Goal: Information Seeking & Learning: Check status

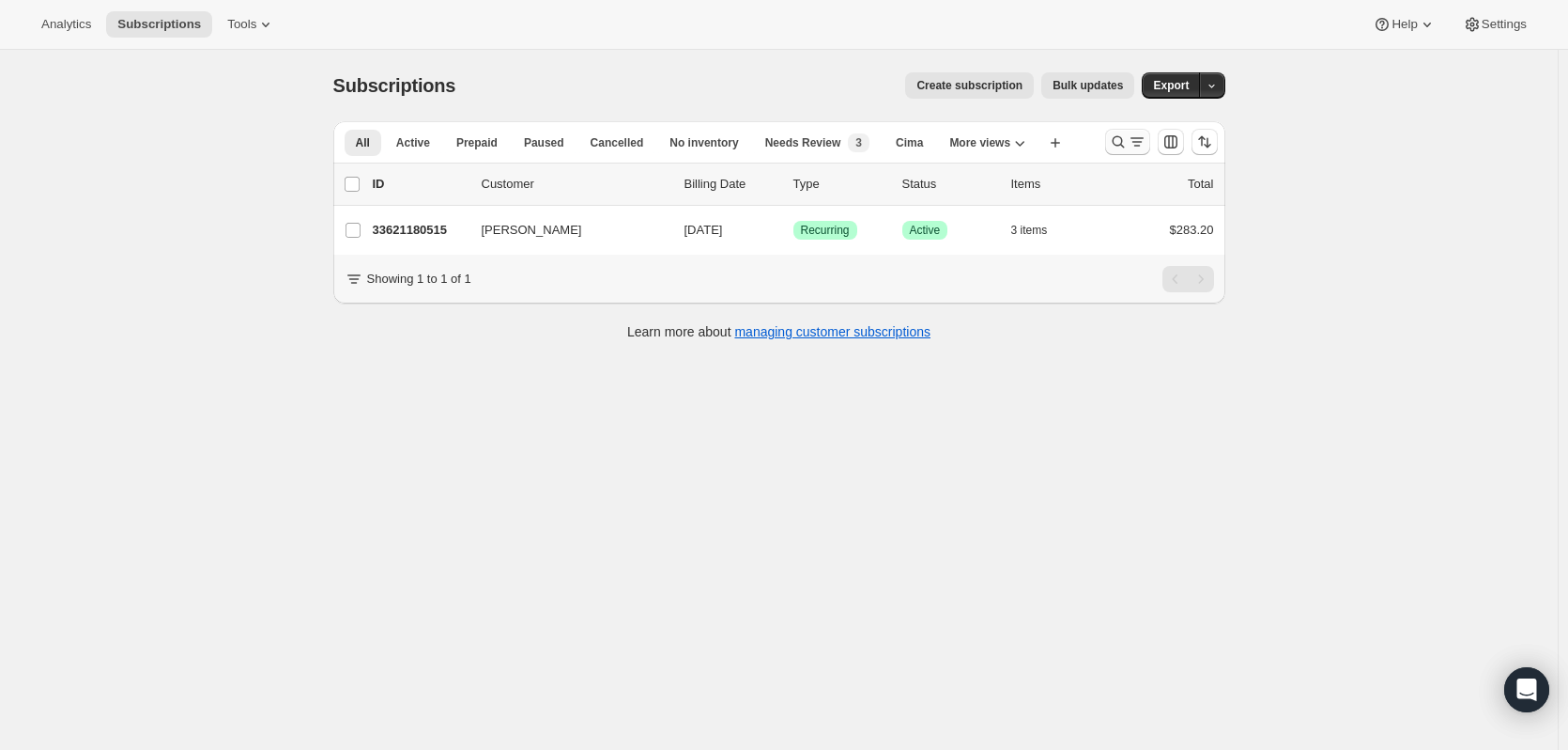
click at [1125, 139] on icon "Search and filter results" at bounding box center [1118, 142] width 12 height 12
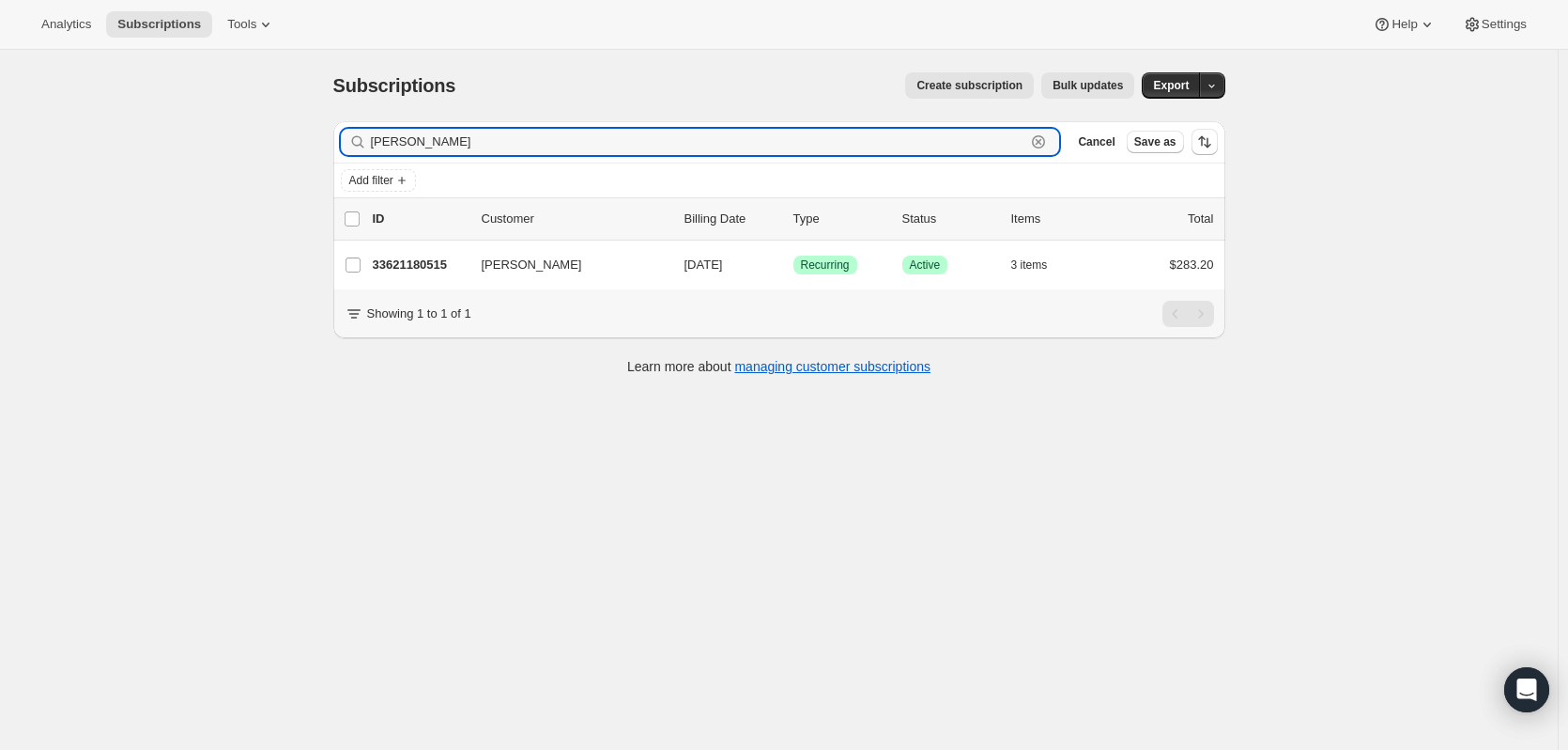
click at [1042, 145] on icon "button" at bounding box center [1039, 142] width 19 height 19
paste input "Ingwerson"
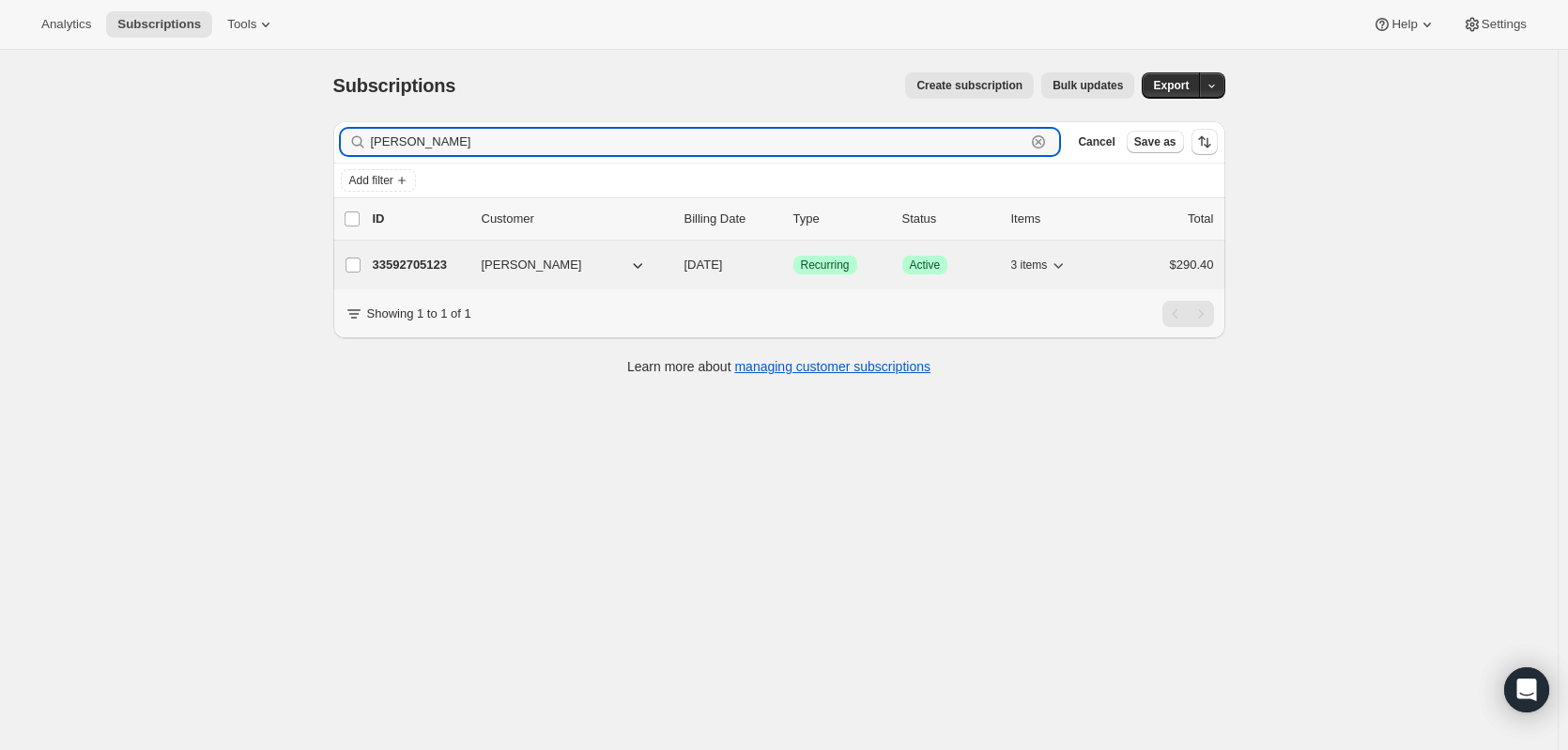
type input "Ingwerson"
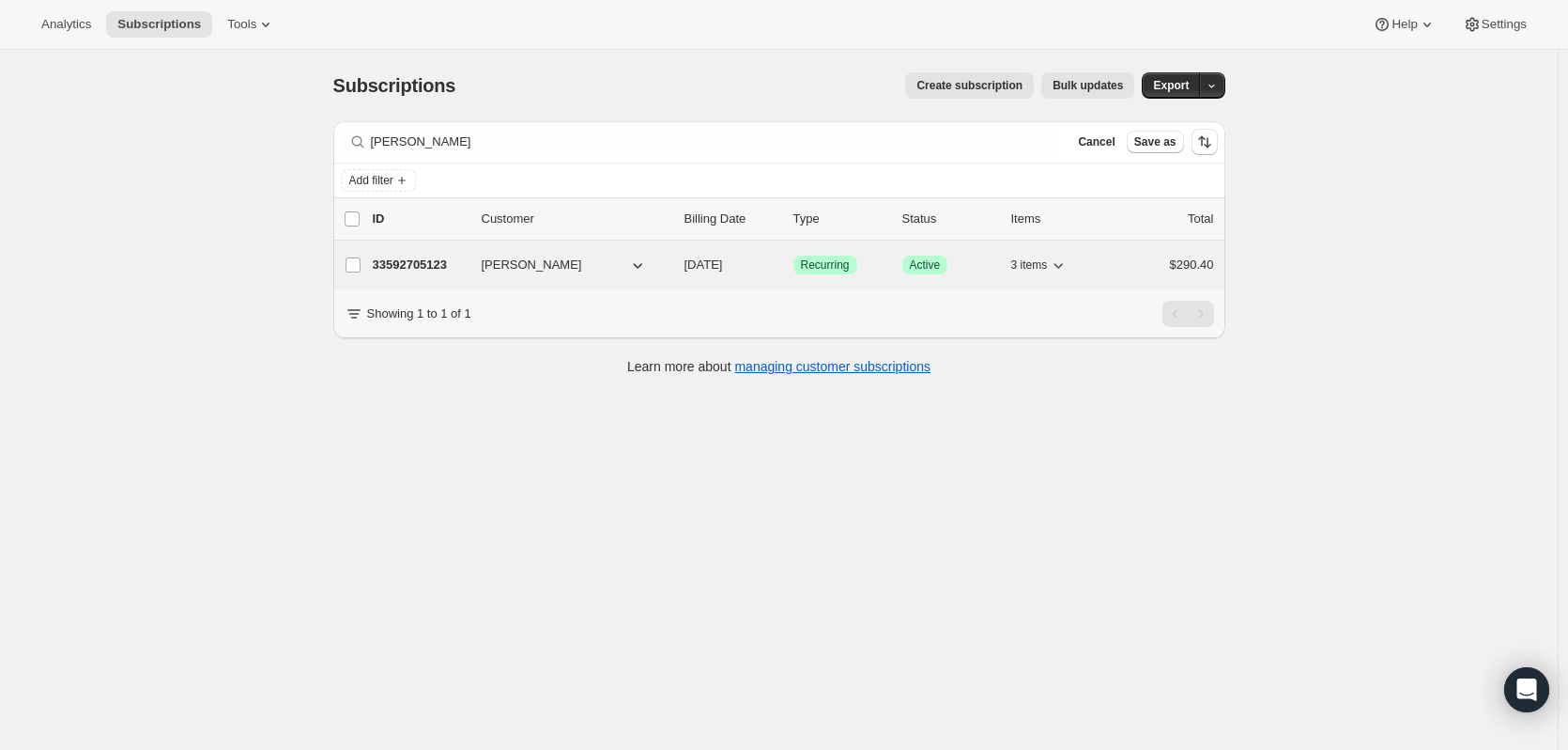
click at [417, 264] on p "33592705123" at bounding box center [420, 265] width 94 height 19
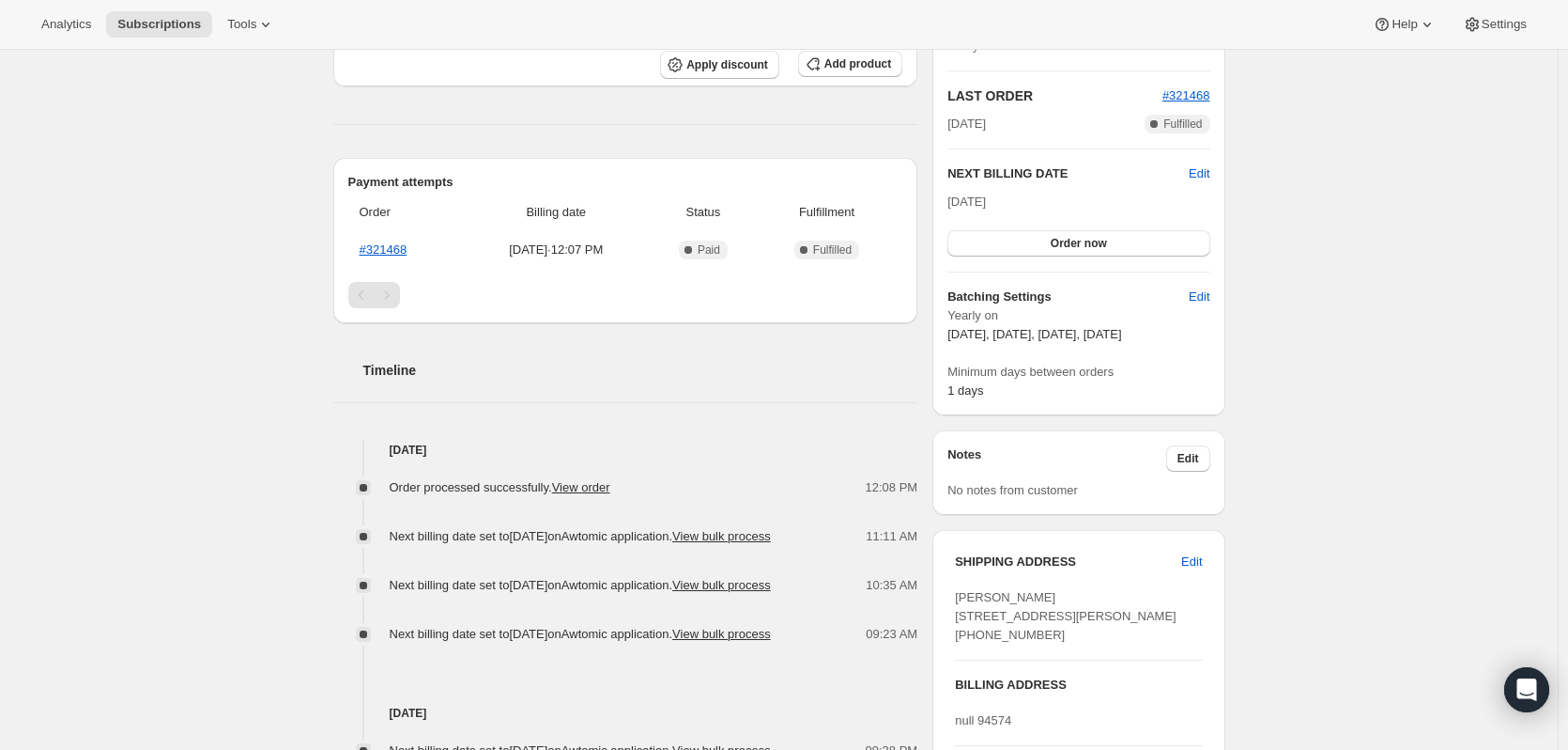
scroll to position [112, 0]
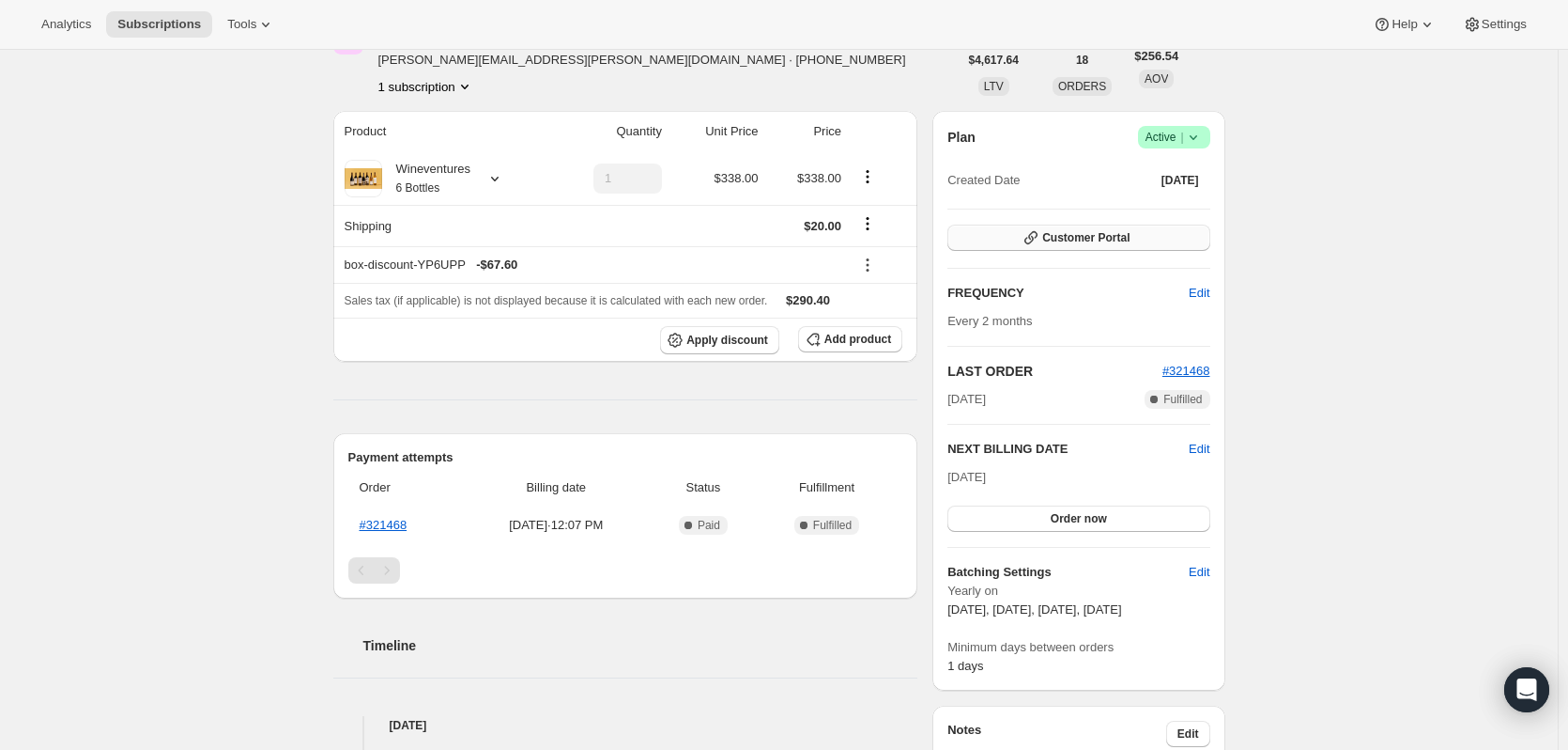
click at [1118, 235] on span "Customer Portal" at bounding box center [1086, 238] width 87 height 15
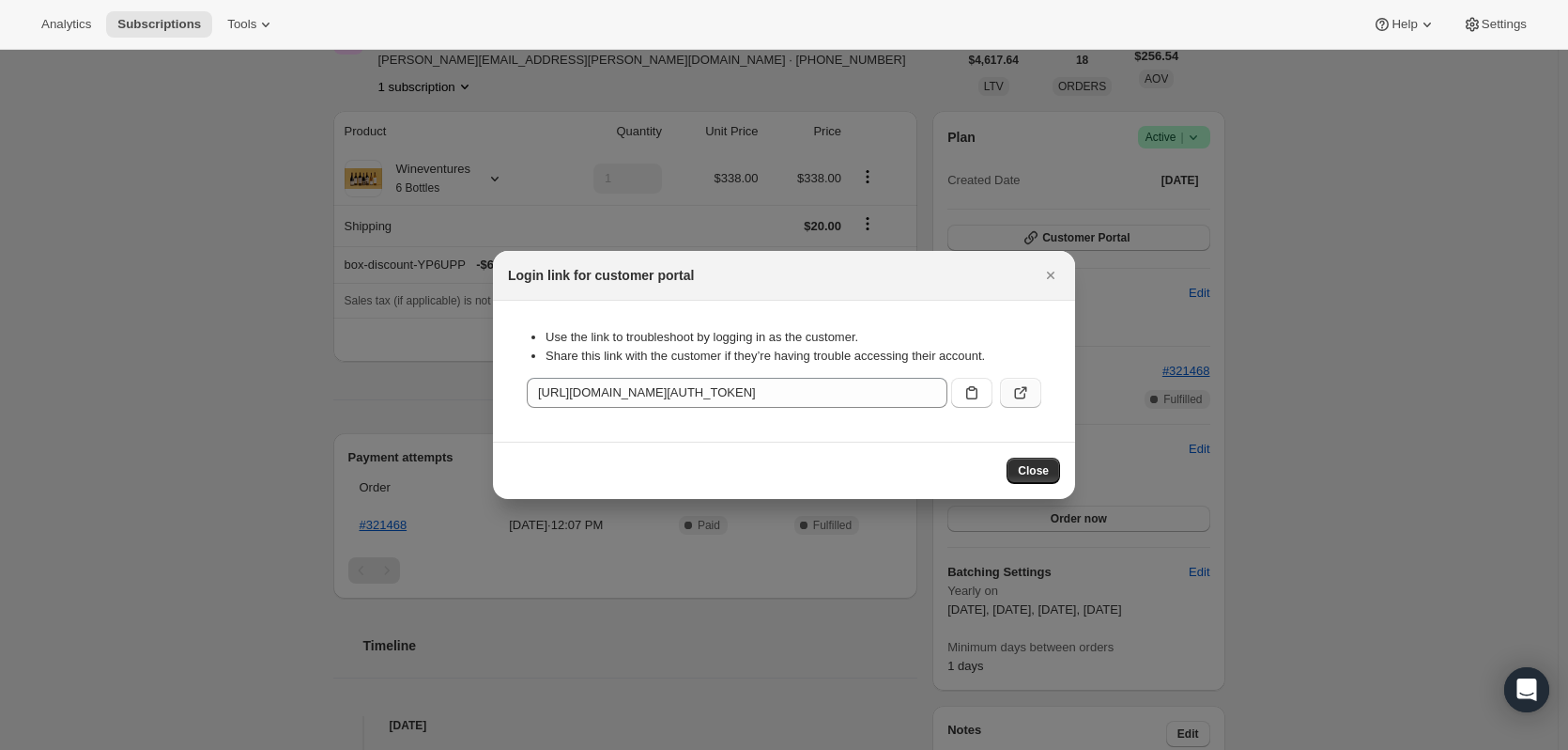
click at [1010, 388] on button ":r36:" at bounding box center [1021, 393] width 41 height 30
click at [1025, 470] on span "Close" at bounding box center [1033, 471] width 31 height 15
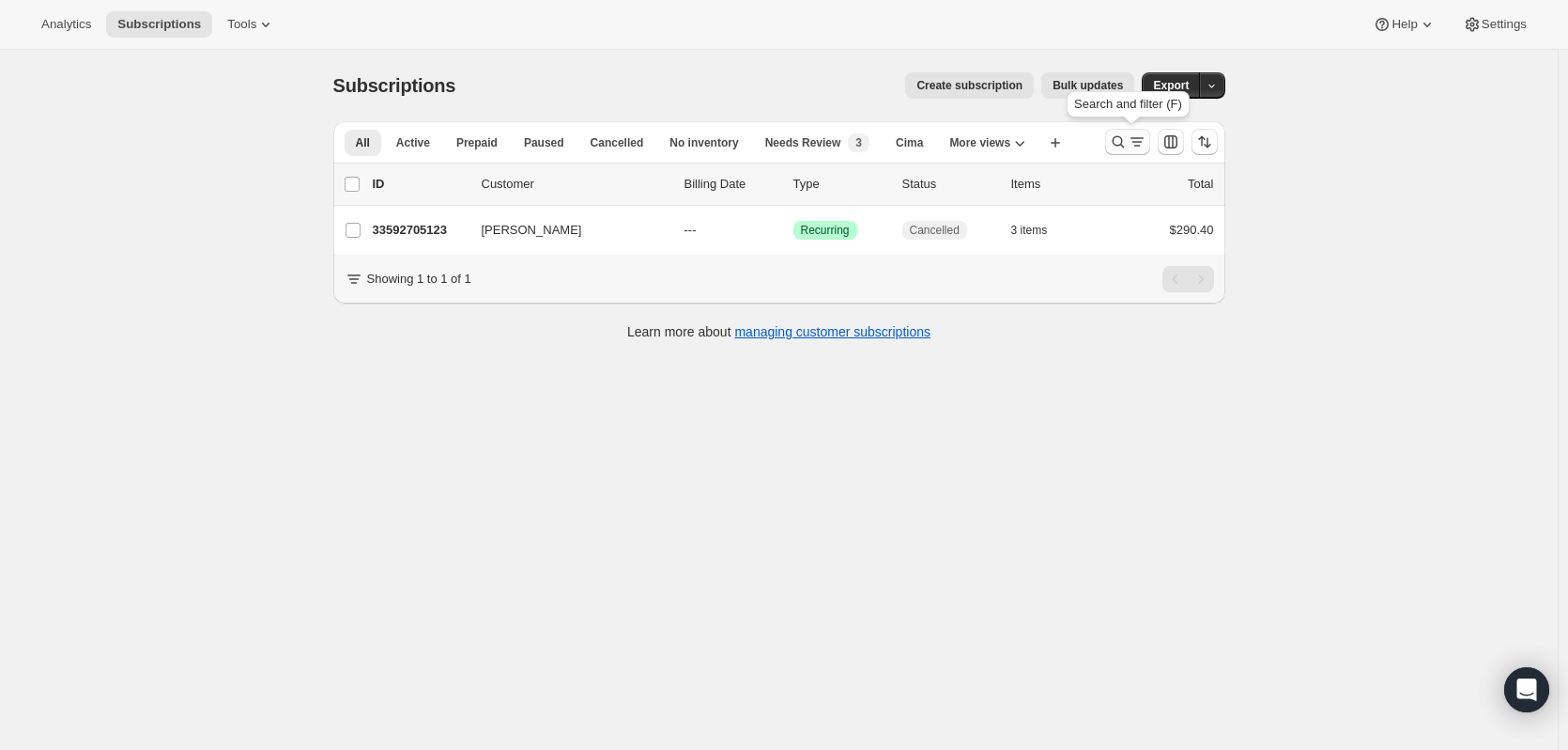
click at [1121, 139] on icon "Search and filter results" at bounding box center [1119, 142] width 19 height 19
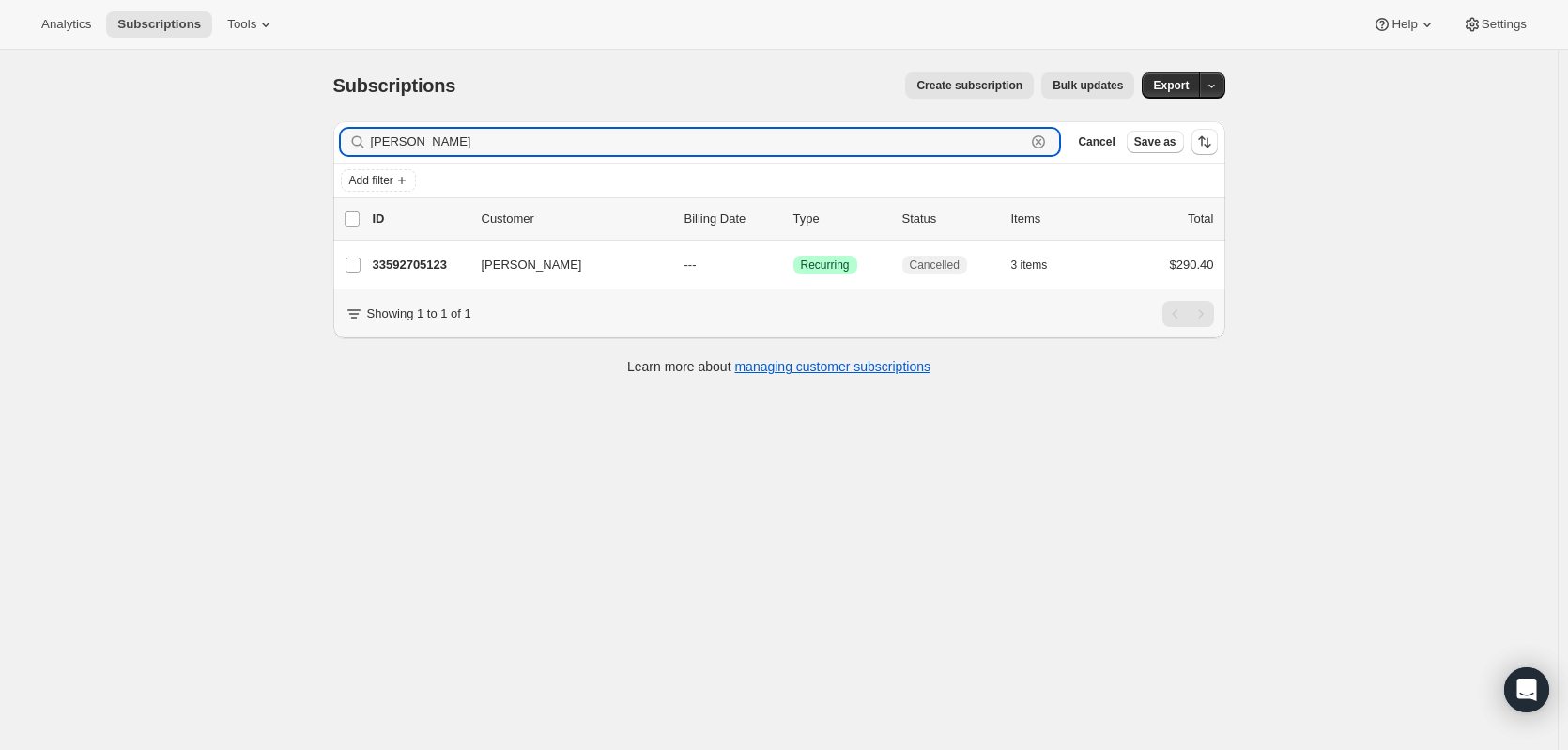
click at [1048, 144] on icon "button" at bounding box center [1039, 142] width 19 height 19
paste input "pkmoore8@gmail.com"
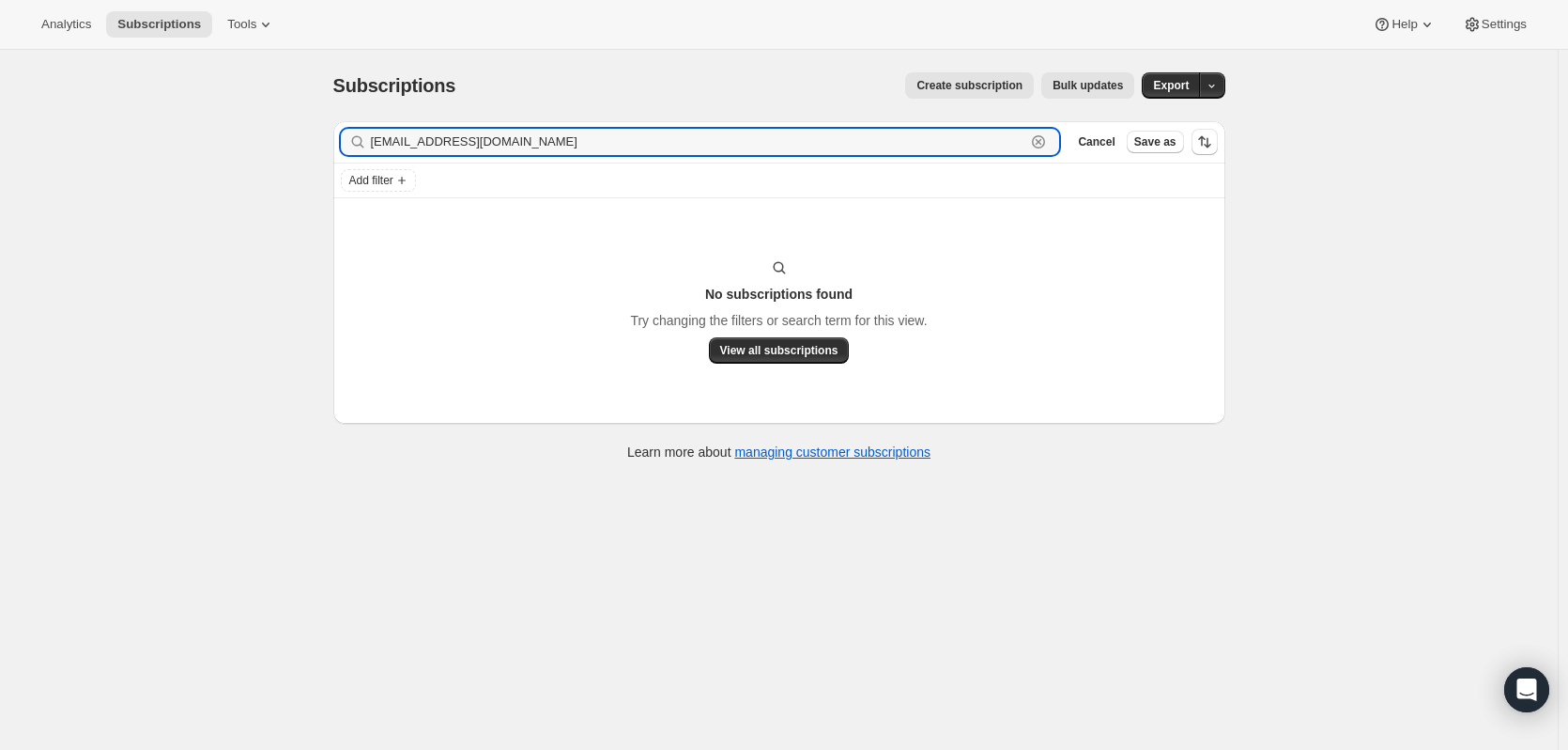
type input "pkmoore8@gmail.com"
click at [1039, 143] on icon "button" at bounding box center [1039, 142] width 19 height 19
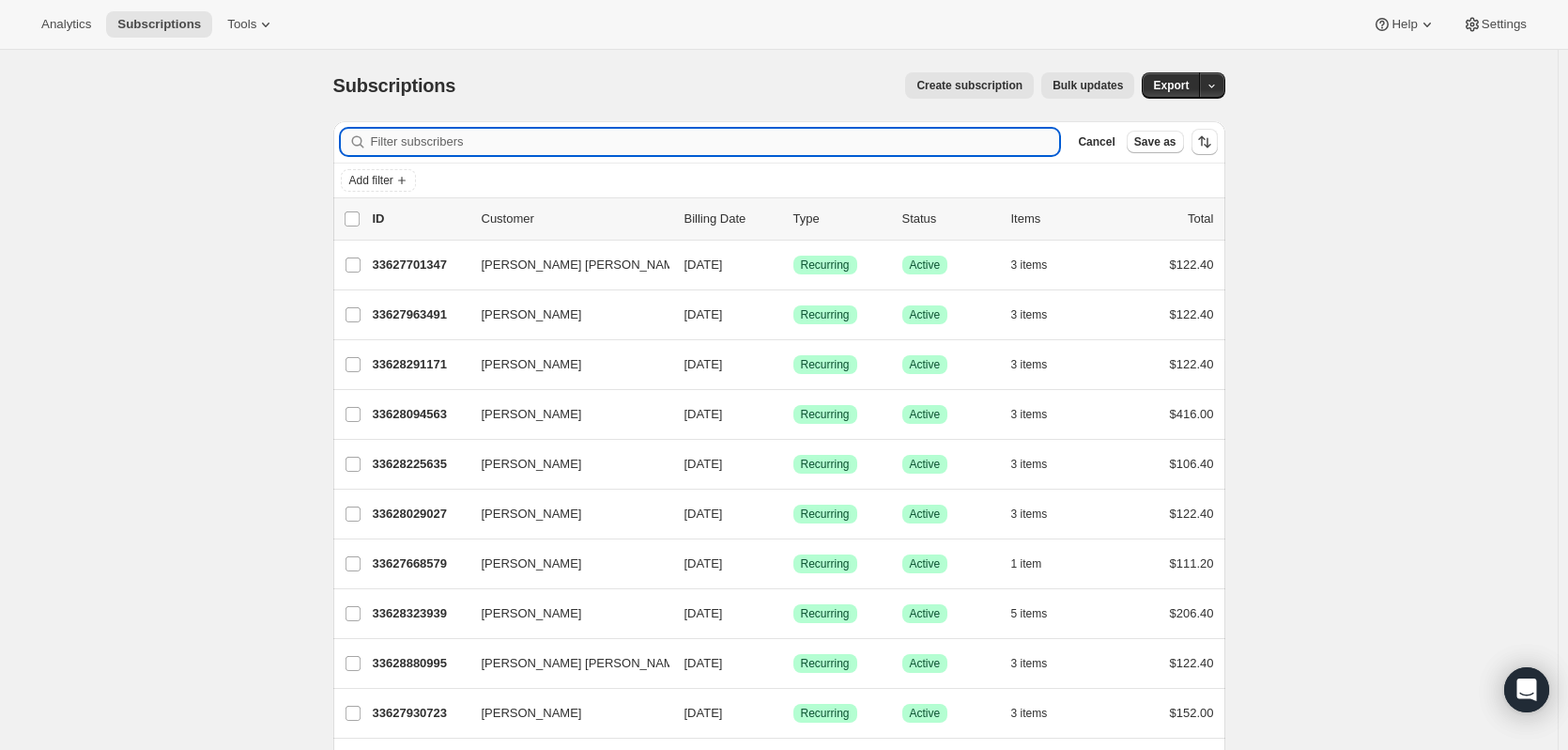
click at [1020, 133] on input "Filter subscribers" at bounding box center [716, 142] width 690 height 26
paste input "Kirk Moore"
type input "Kirk Moore"
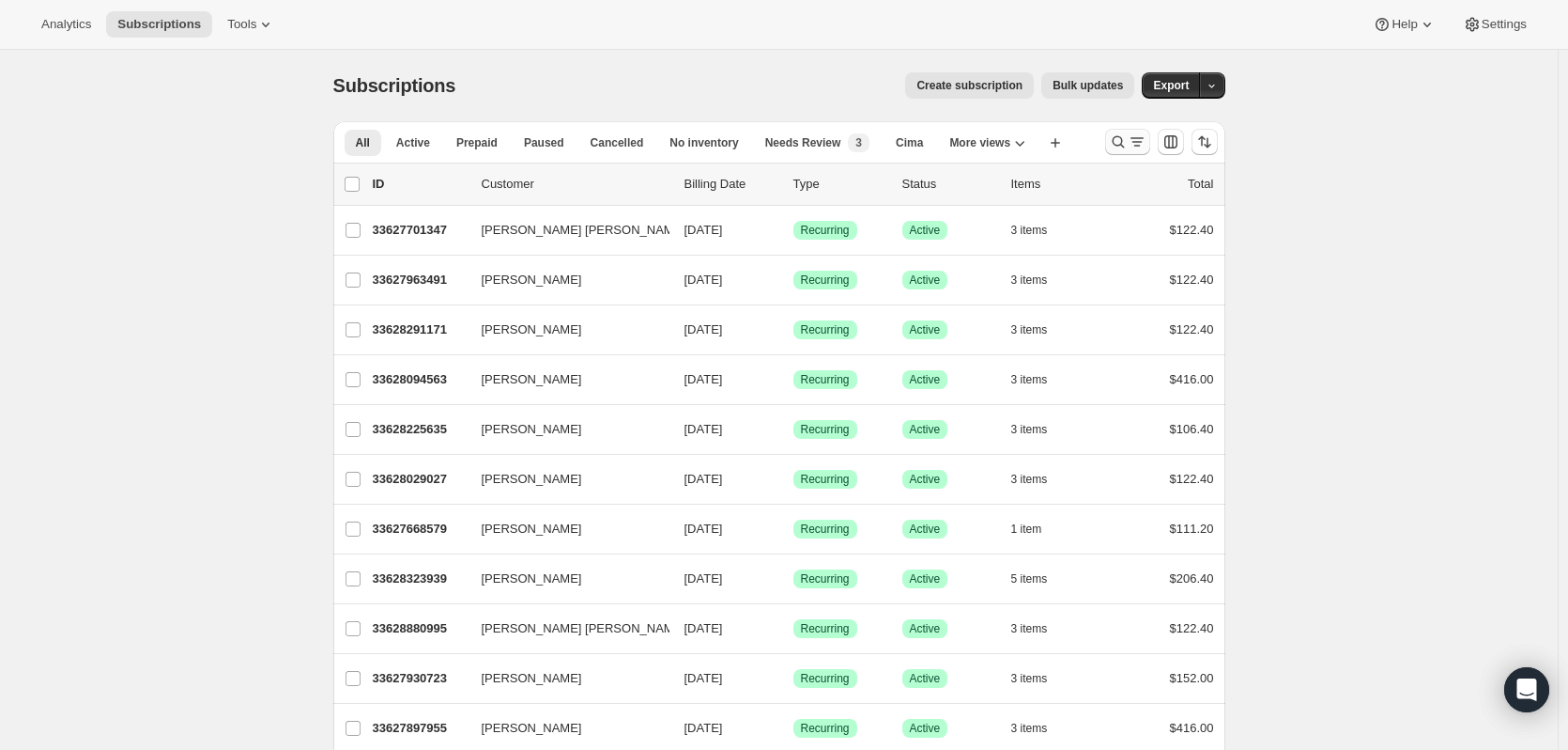
click at [1128, 141] on icon "Search and filter results" at bounding box center [1119, 142] width 19 height 19
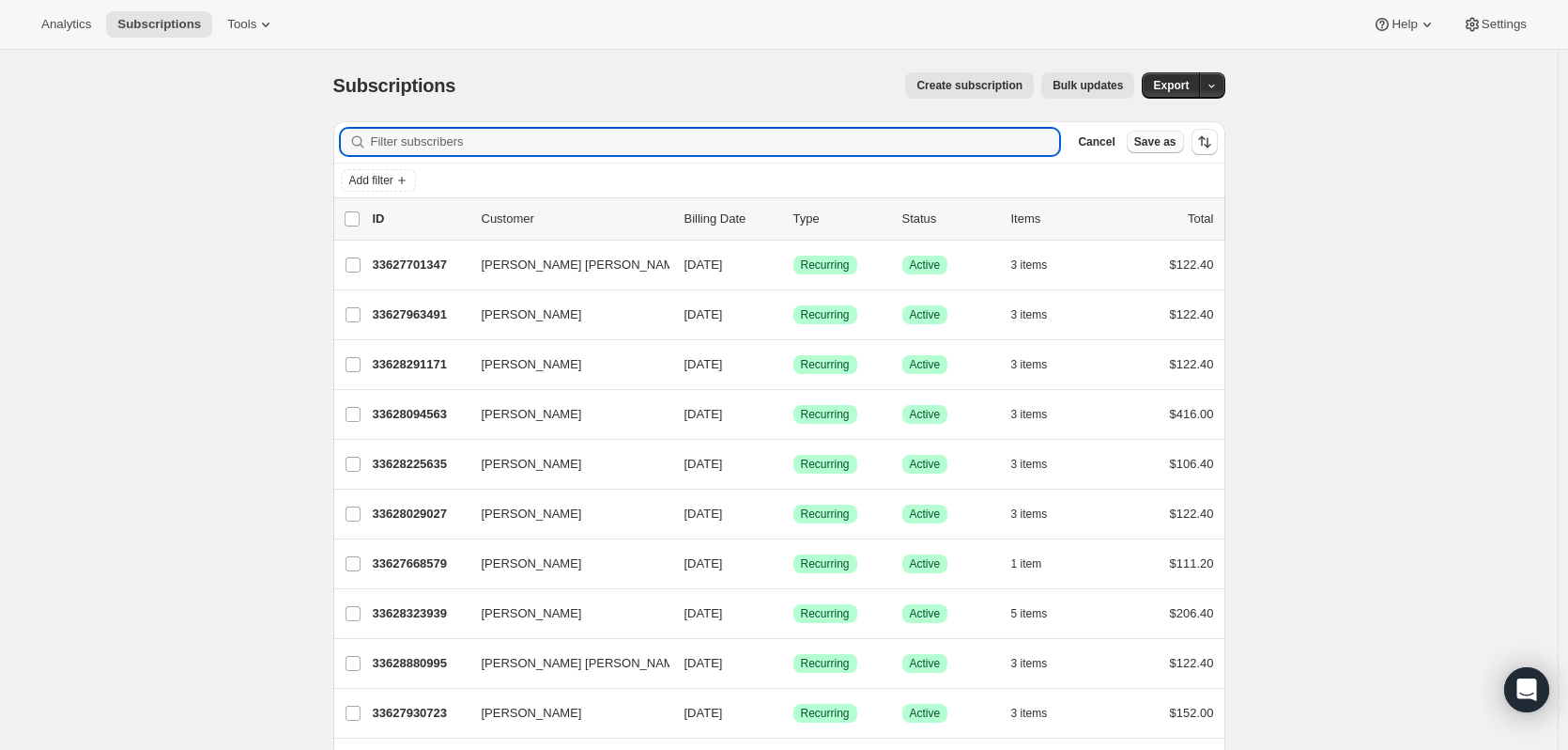
type input "Pam Moore"
click at [804, 146] on input "Filter subscribers" at bounding box center [716, 142] width 690 height 26
paste input "Kirk Moore"
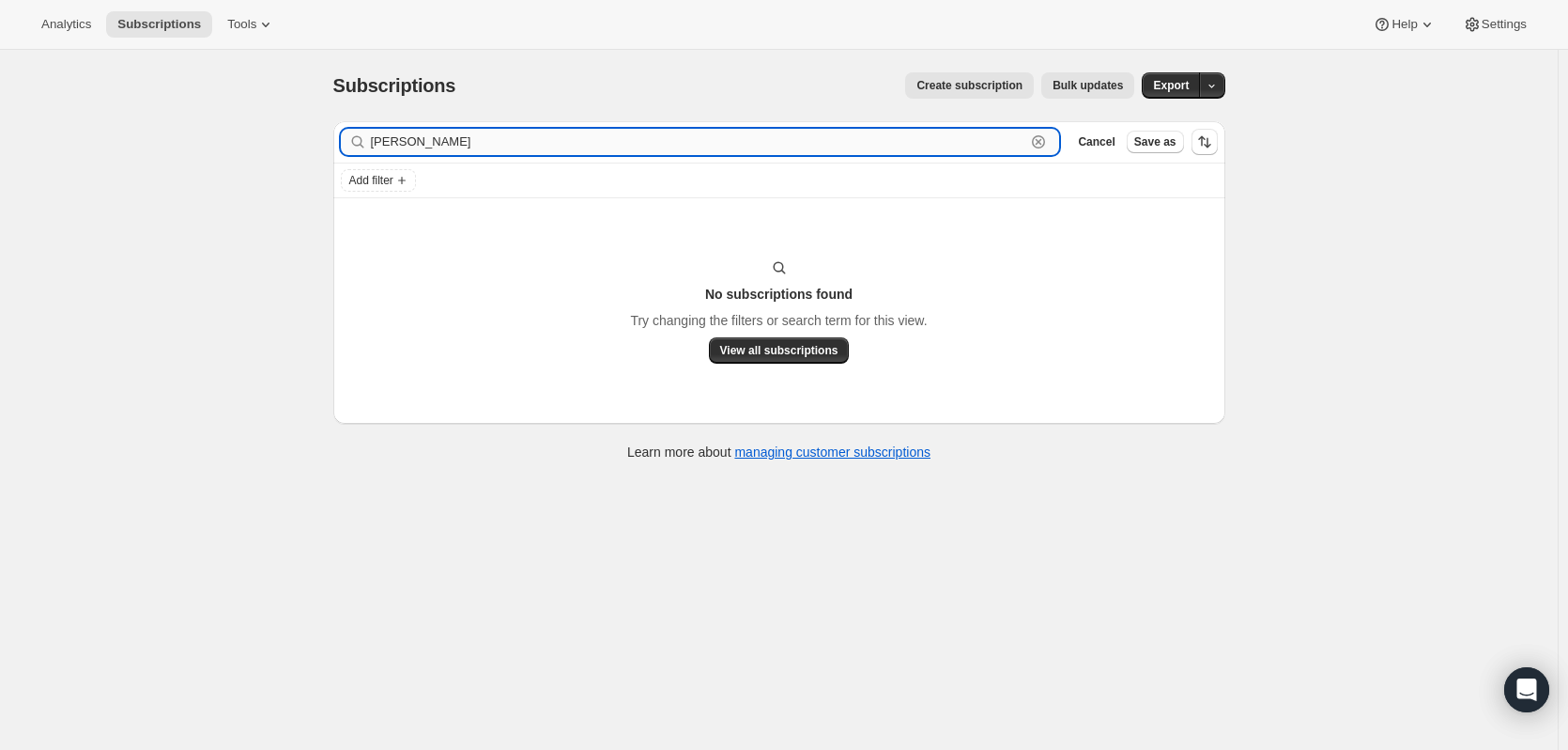
click at [1016, 148] on input "Kirk Moore" at bounding box center [699, 142] width 656 height 26
drag, startPoint x: 408, startPoint y: 139, endPoint x: 289, endPoint y: 116, distance: 121.2
click at [325, 137] on div "Filter subscribers Kirk Moore Clear Cancel Save as Add filter No subscriptions …" at bounding box center [772, 293] width 908 height 374
type input "Moore"
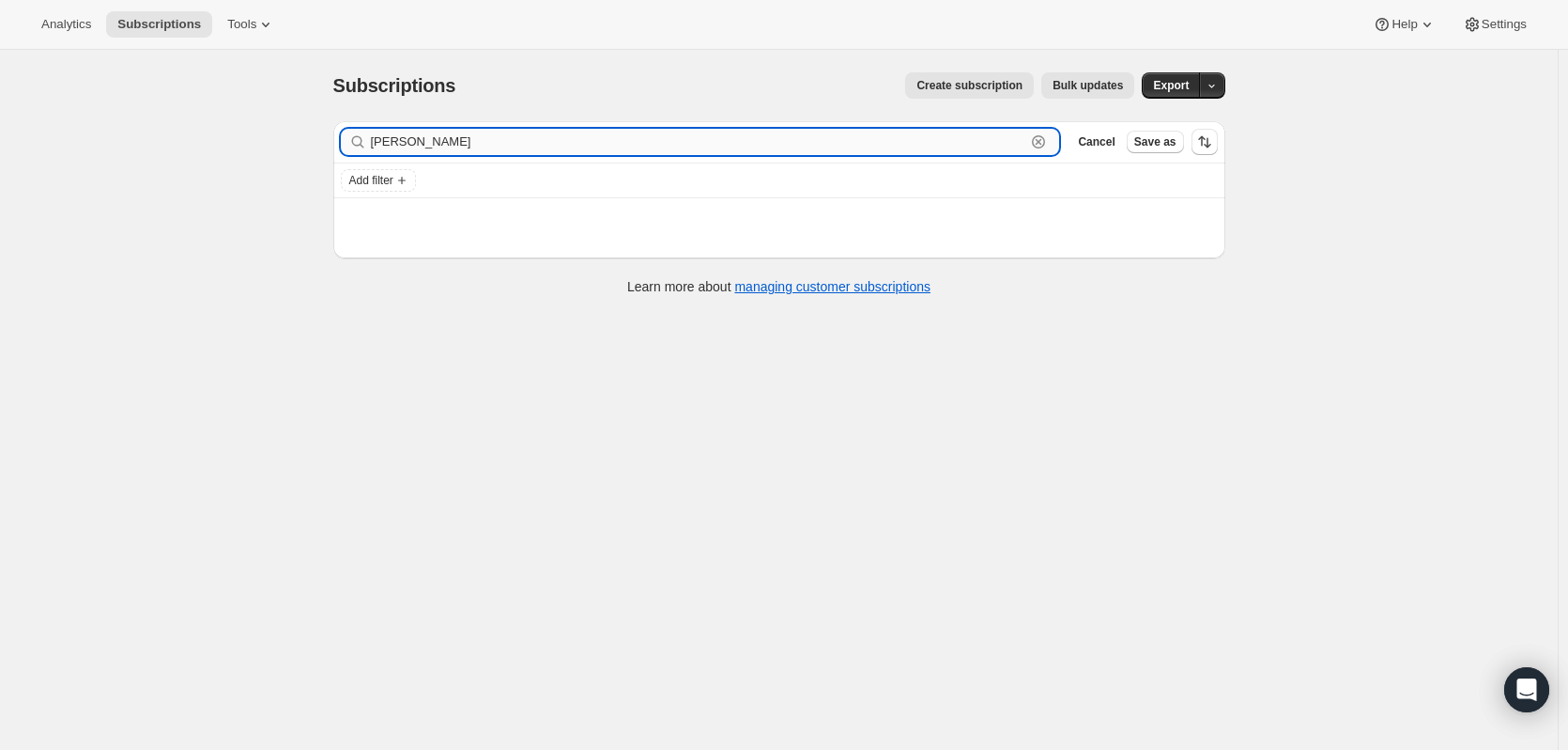
click at [706, 137] on input "Moore" at bounding box center [699, 142] width 656 height 26
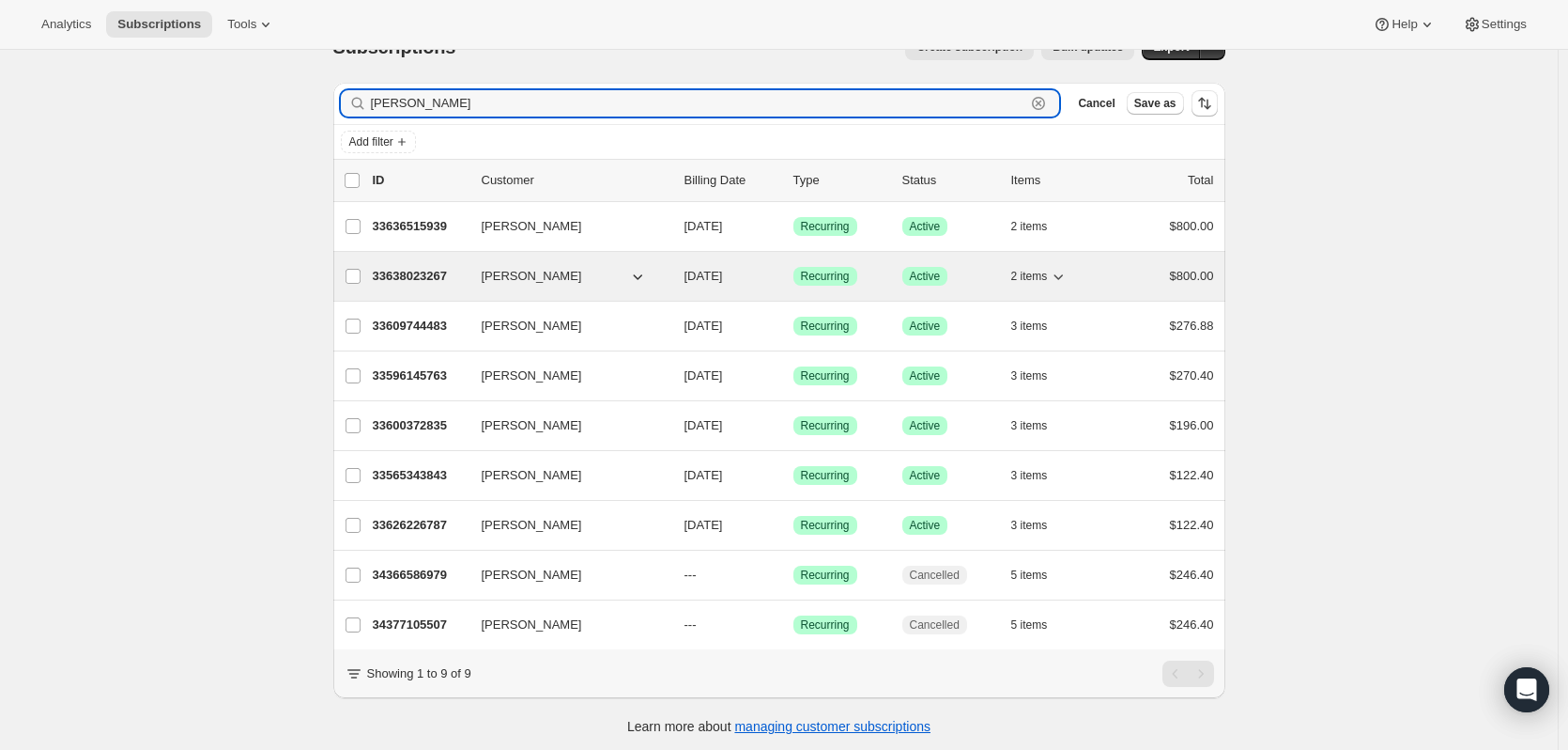
scroll to position [57, 0]
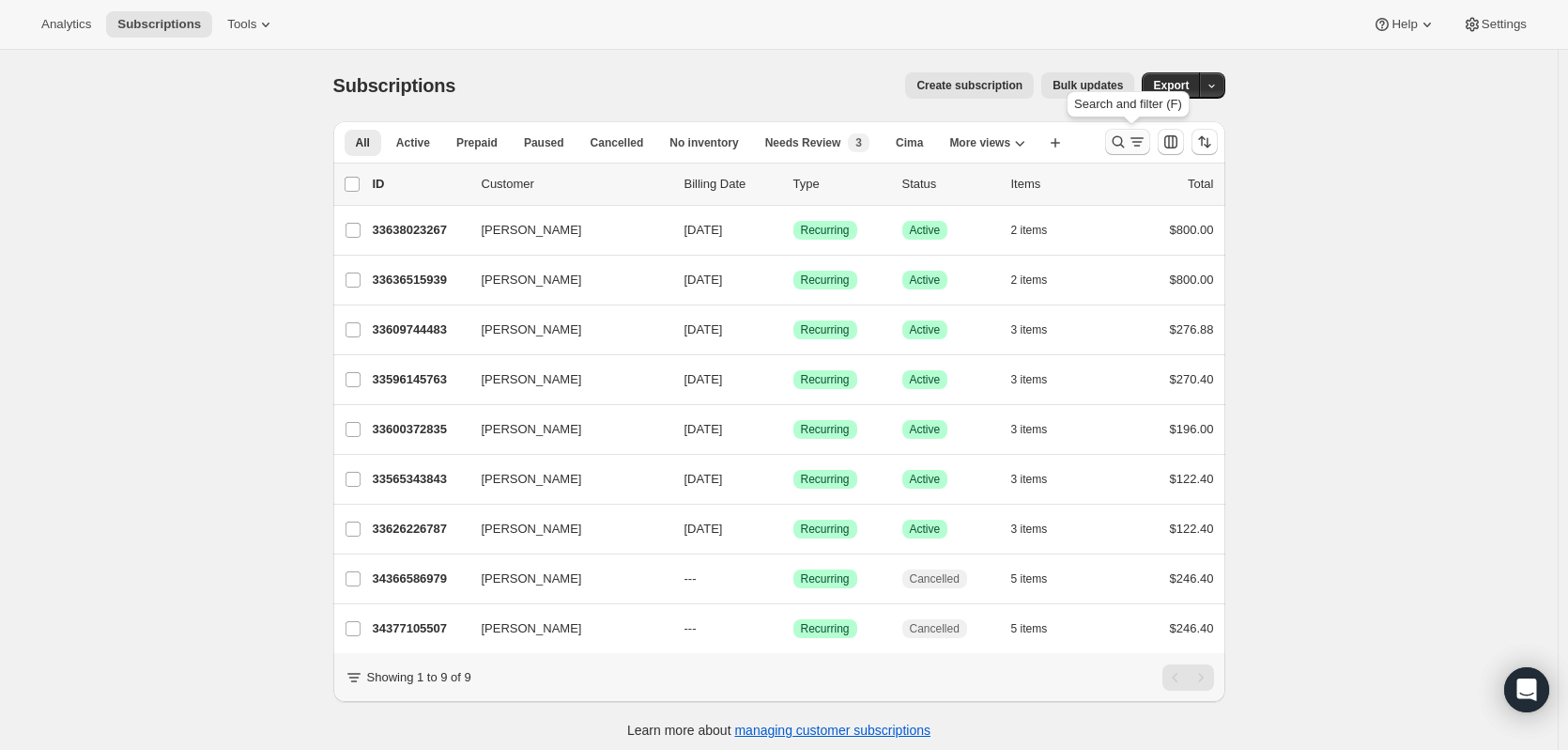
click at [1123, 135] on icon "Search and filter results" at bounding box center [1119, 142] width 19 height 19
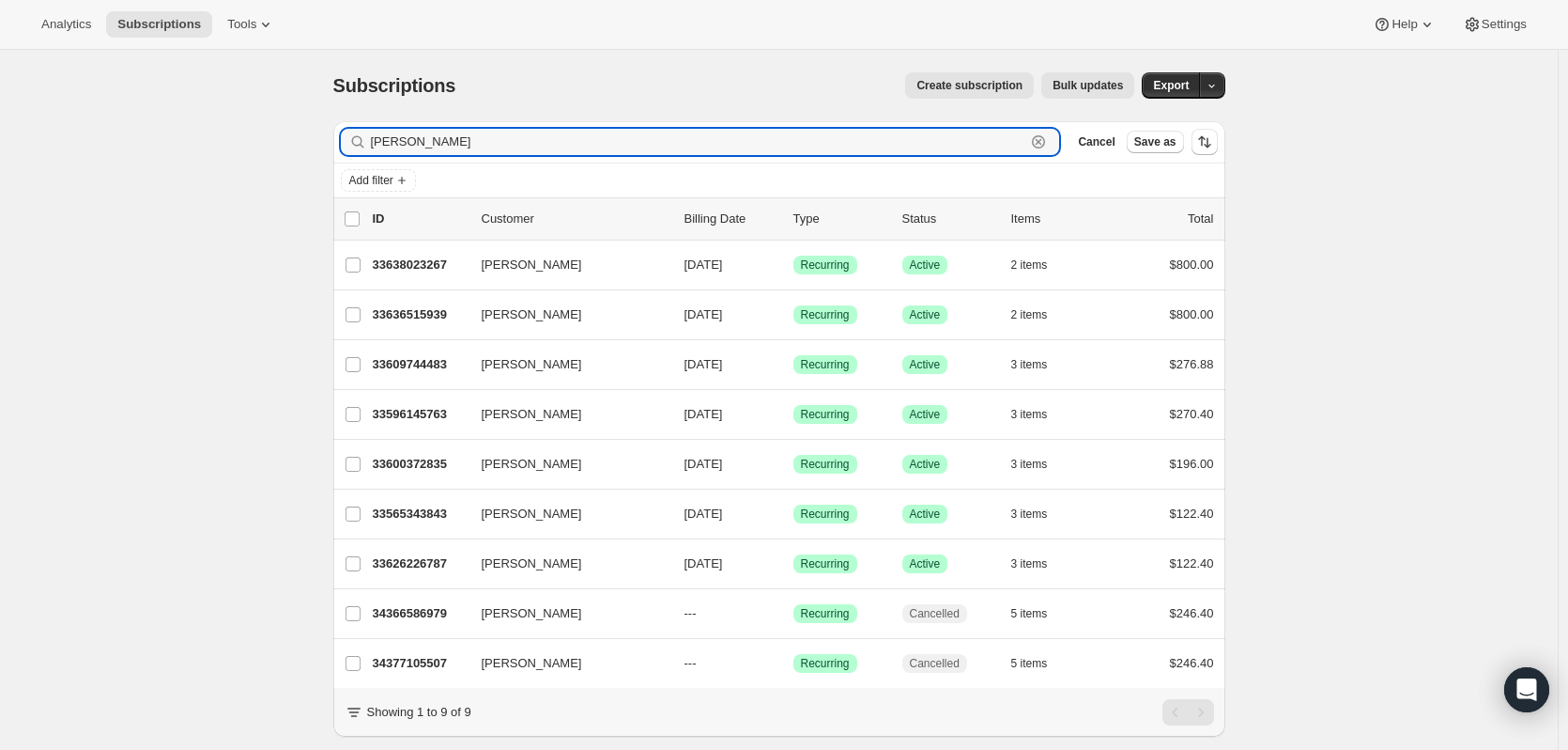
click at [1044, 140] on icon "button" at bounding box center [1039, 142] width 19 height 19
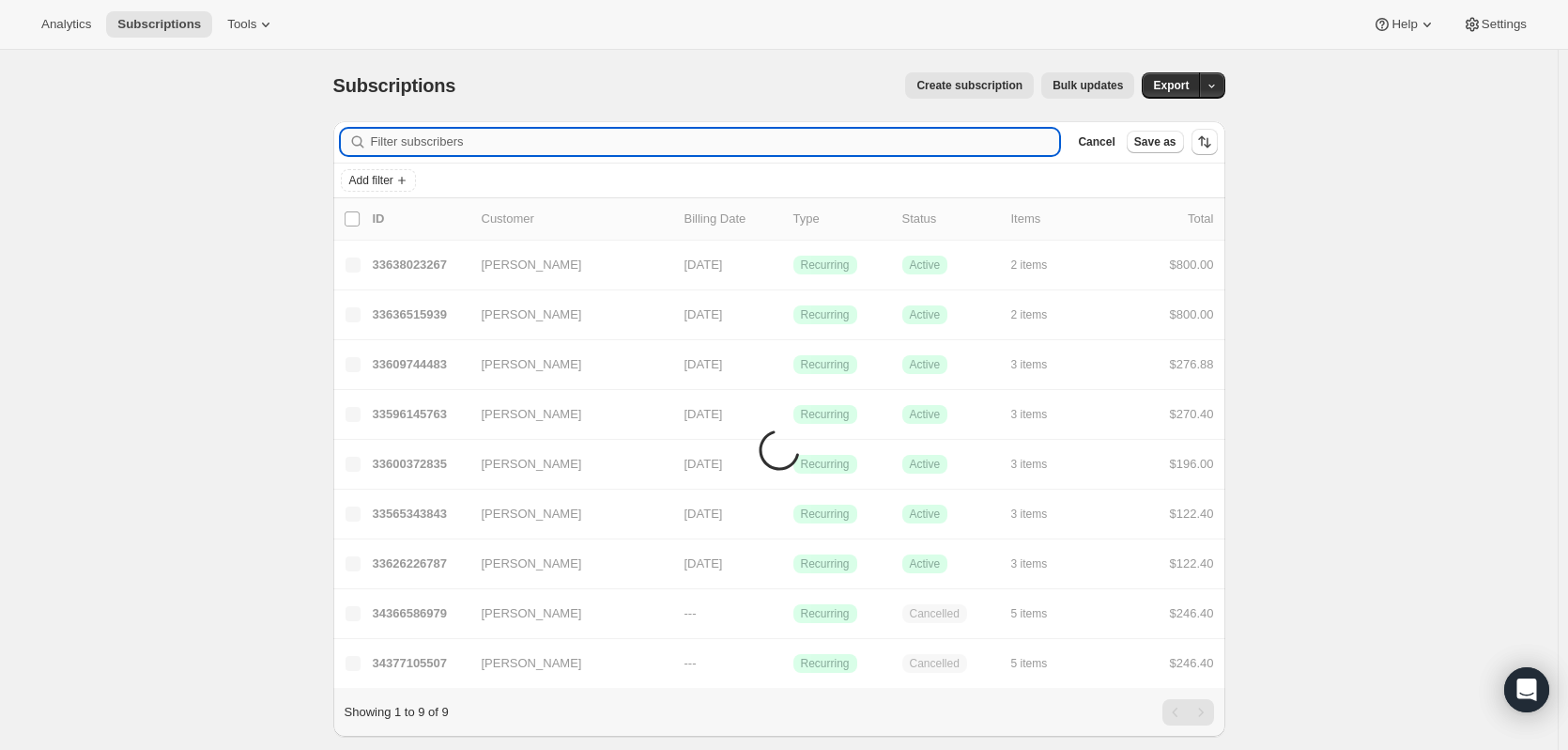
paste input "Javi Illas"
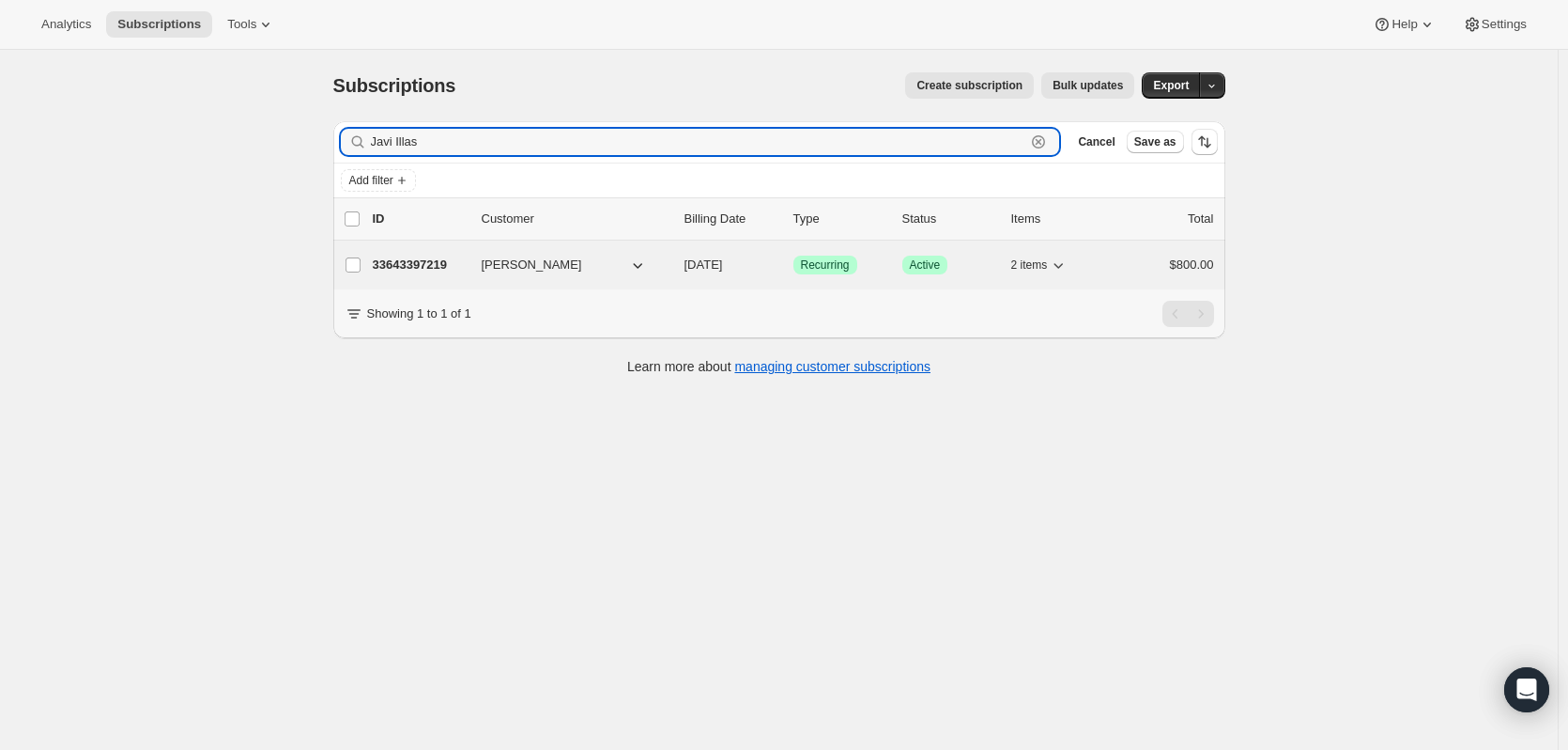
type input "Javi Illas"
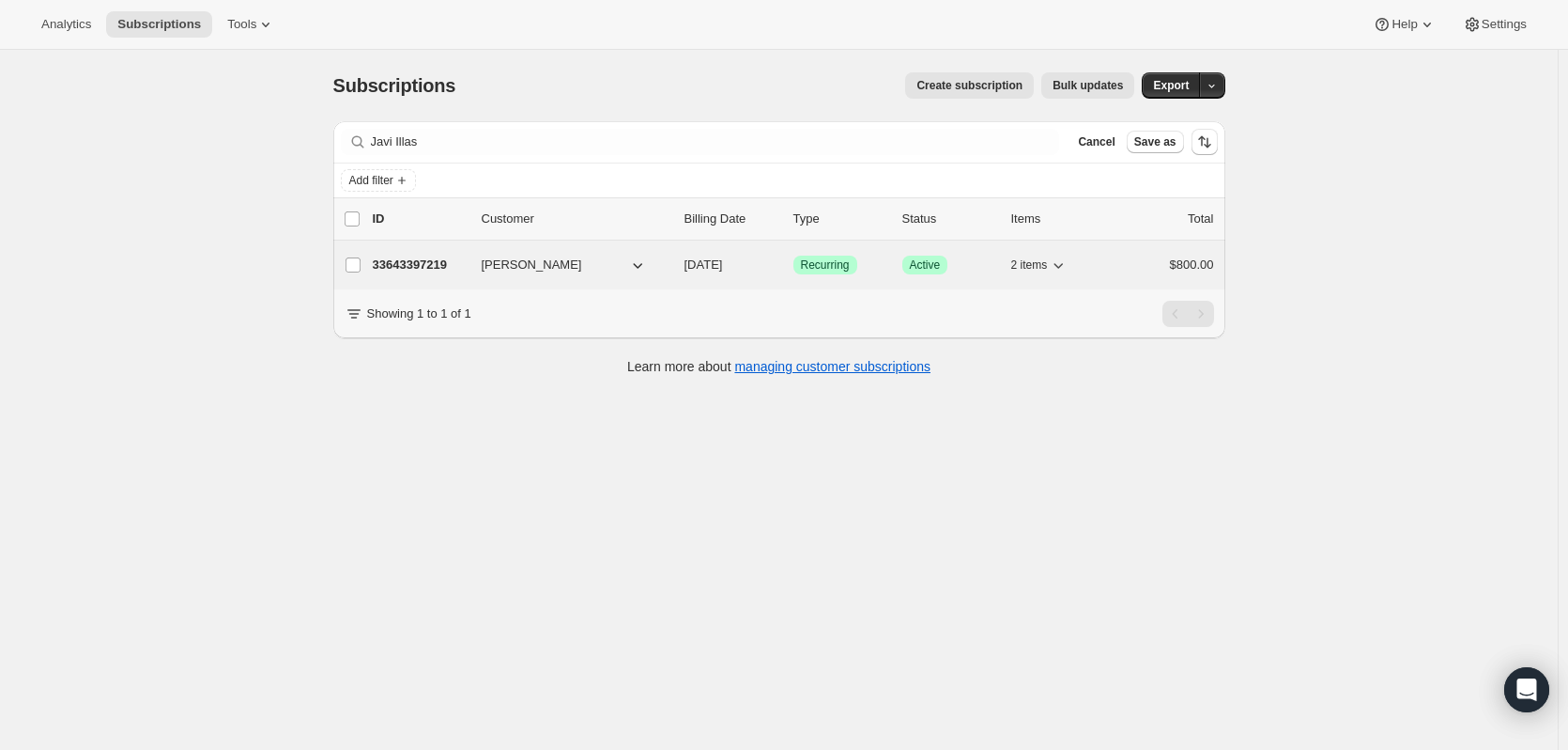
click at [421, 266] on p "33643397219" at bounding box center [420, 265] width 94 height 19
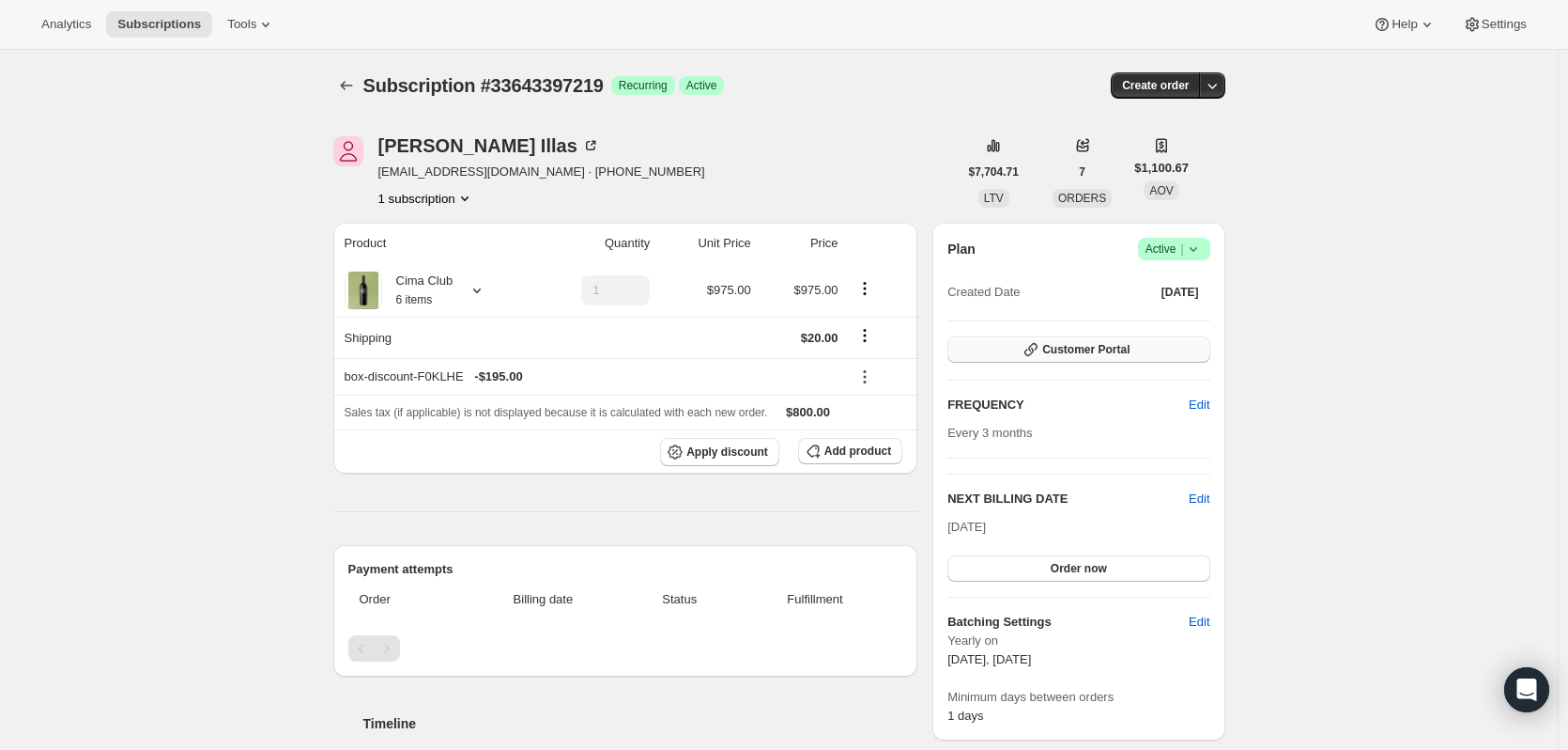
click at [1126, 339] on button "Customer Portal" at bounding box center [1079, 350] width 262 height 26
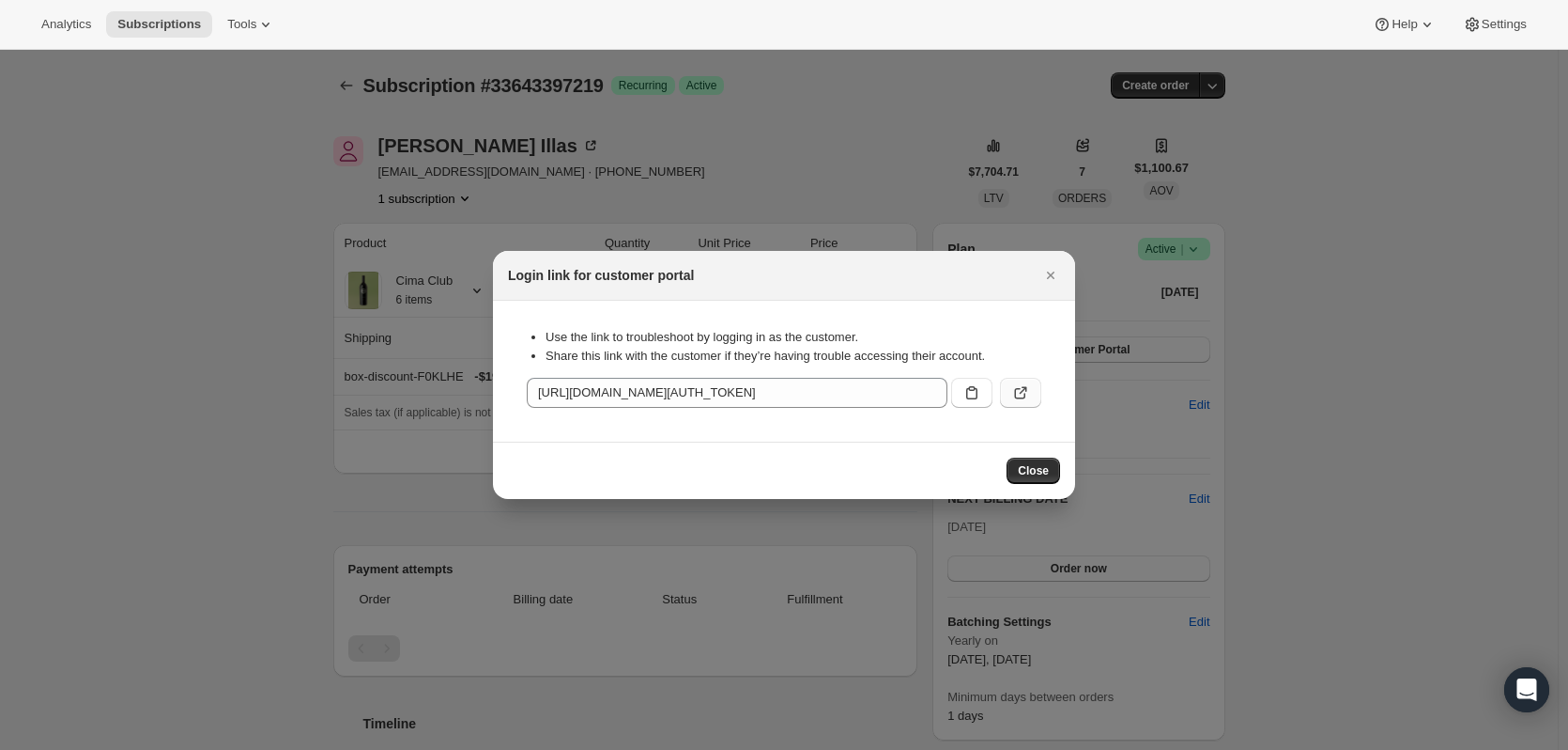
click at [1008, 388] on button ":rqv:" at bounding box center [1021, 393] width 41 height 30
click at [1030, 485] on div "Close" at bounding box center [784, 470] width 582 height 57
click at [1037, 466] on span "Close" at bounding box center [1033, 471] width 31 height 15
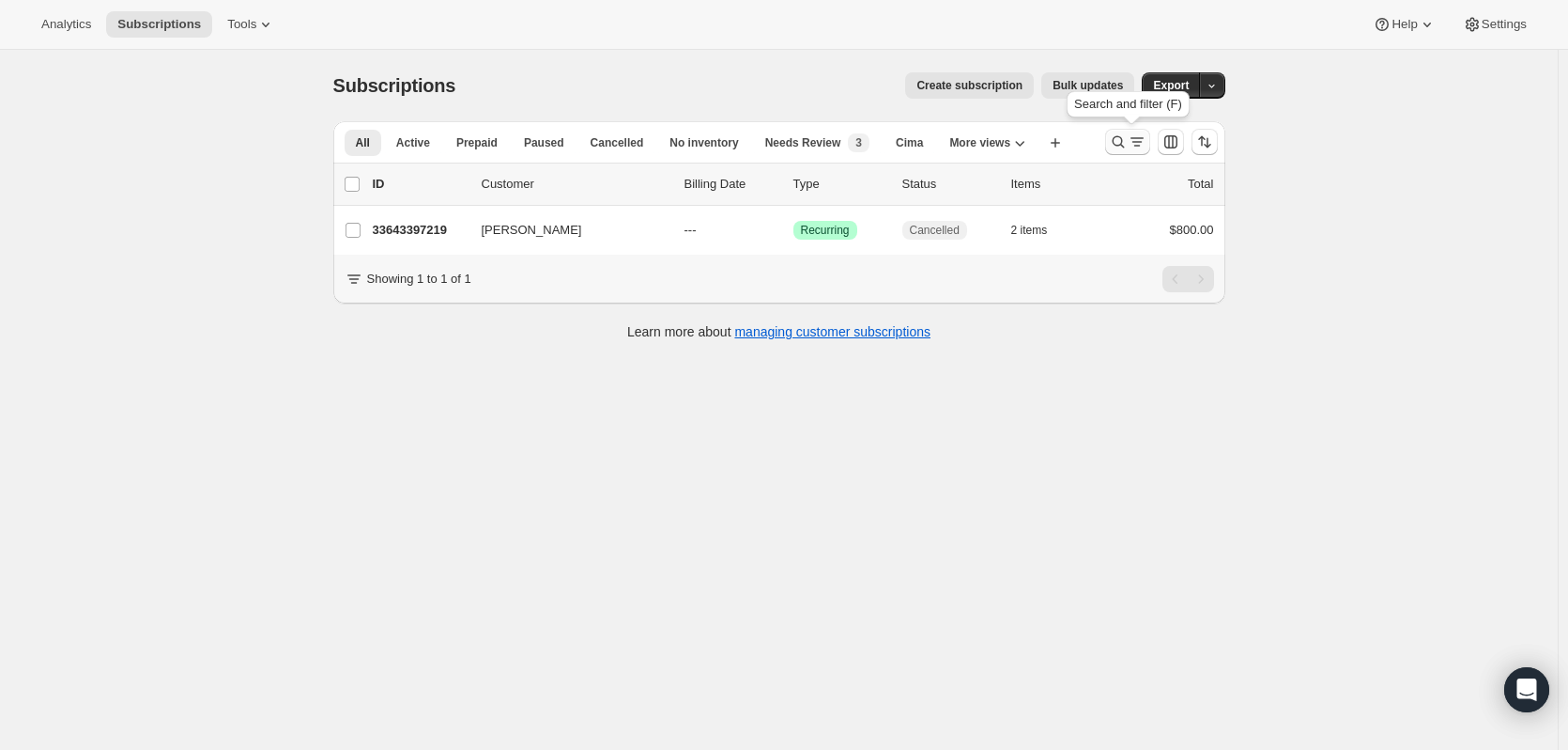
click at [1117, 147] on icon "Search and filter results" at bounding box center [1119, 142] width 19 height 19
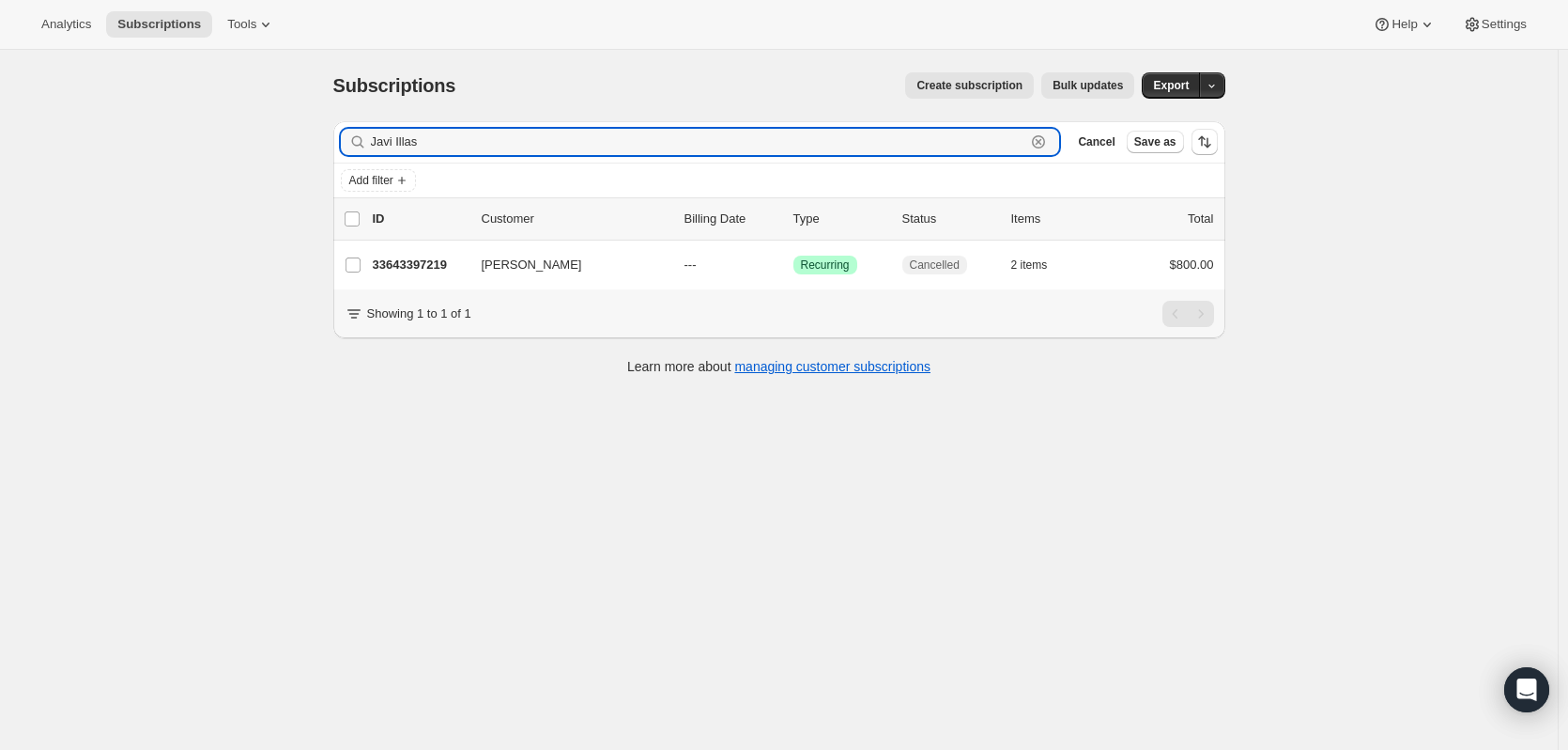
click at [1043, 139] on icon "button" at bounding box center [1039, 142] width 7 height 7
paste input "tcurrie12345@gmail.com"
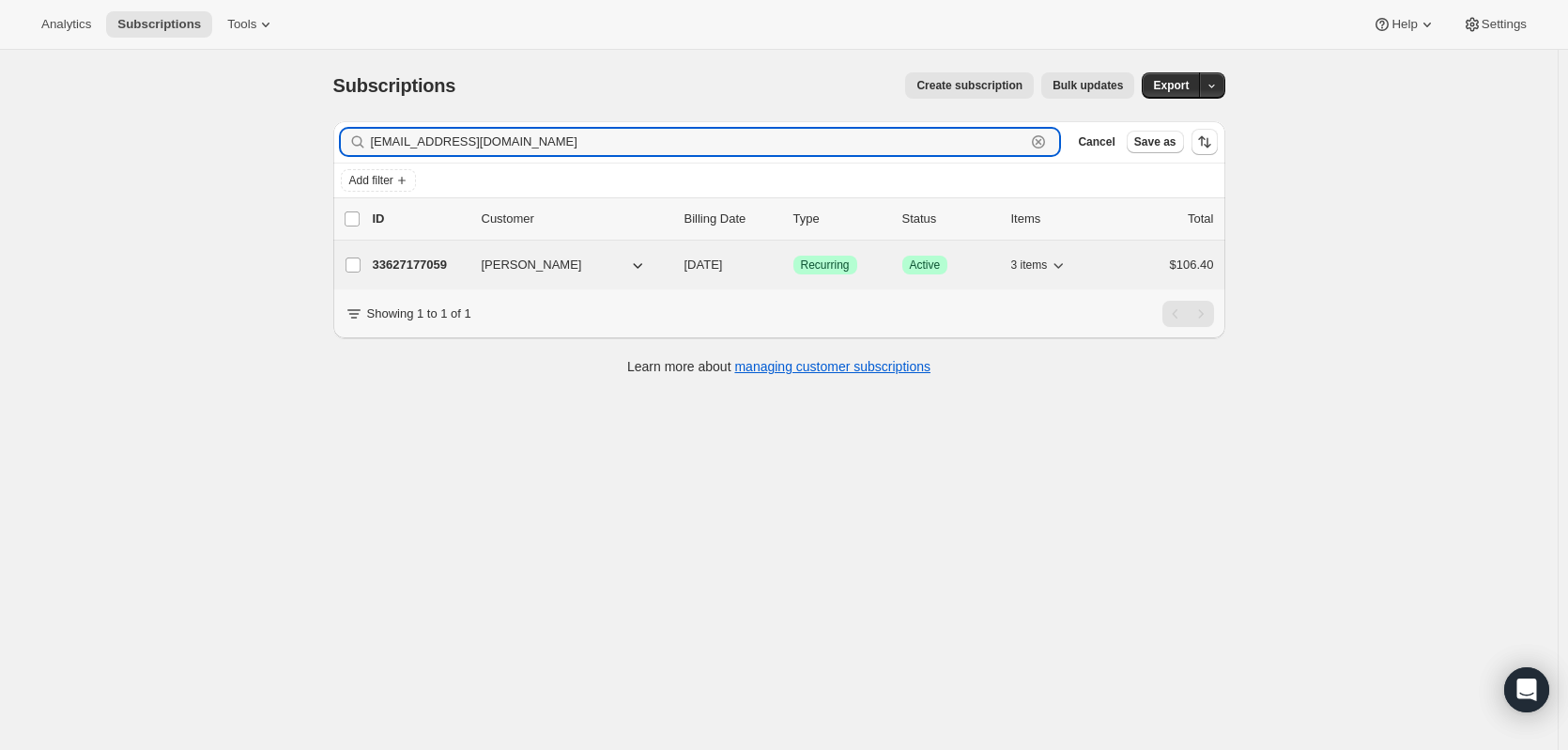
type input "tcurrie12345@gmail.com"
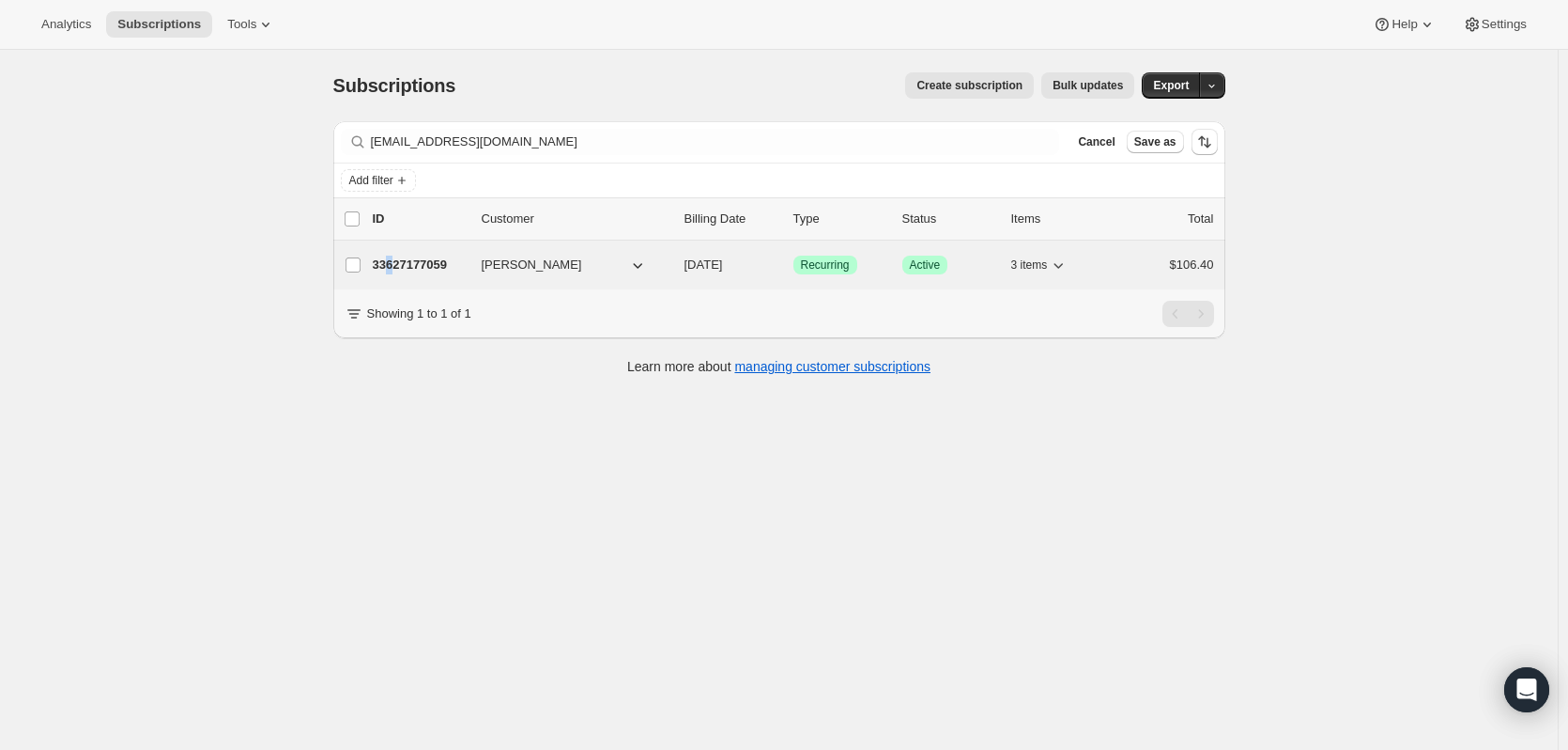
click at [398, 262] on p "33627177059" at bounding box center [420, 265] width 94 height 19
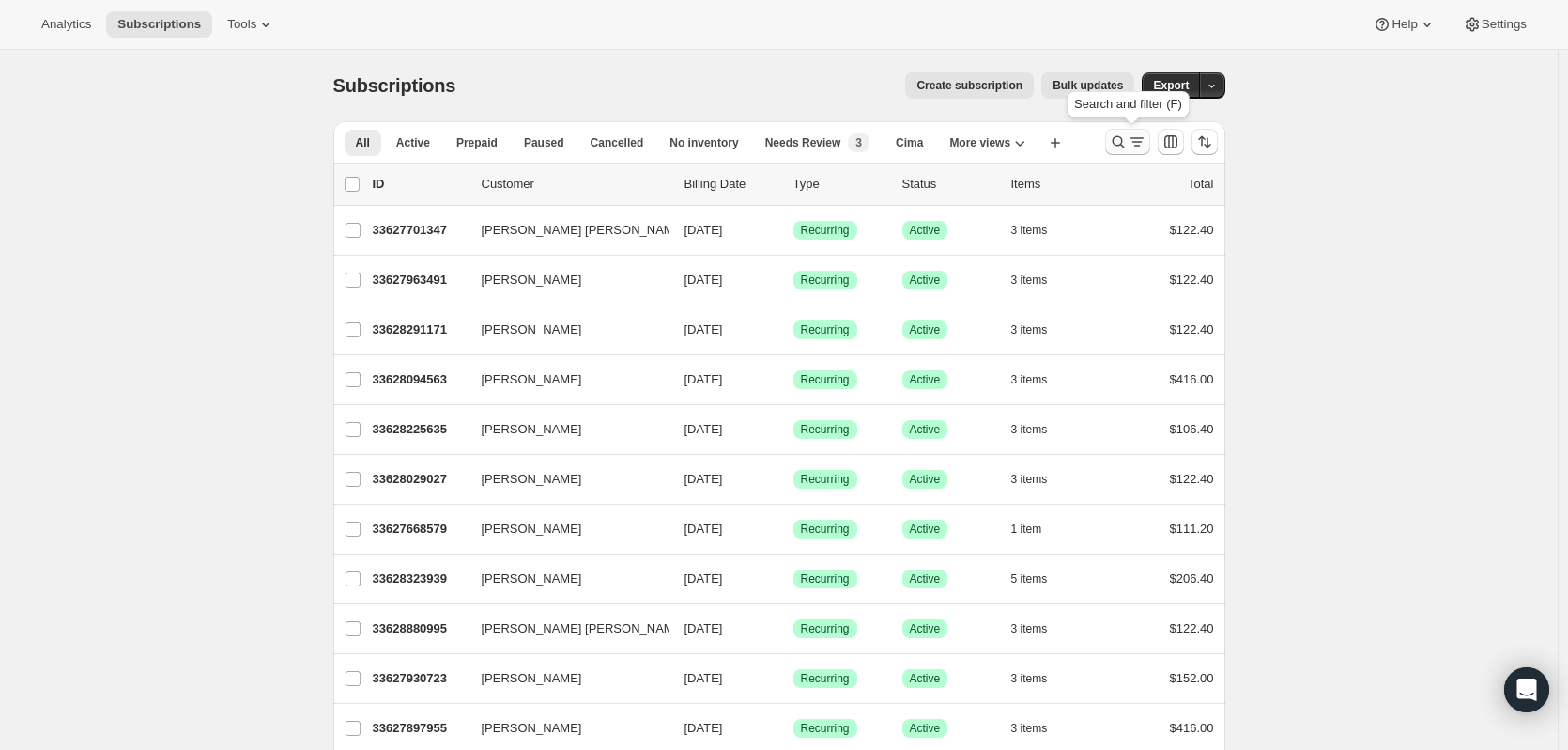
click at [1122, 141] on icon "Search and filter results" at bounding box center [1119, 142] width 19 height 19
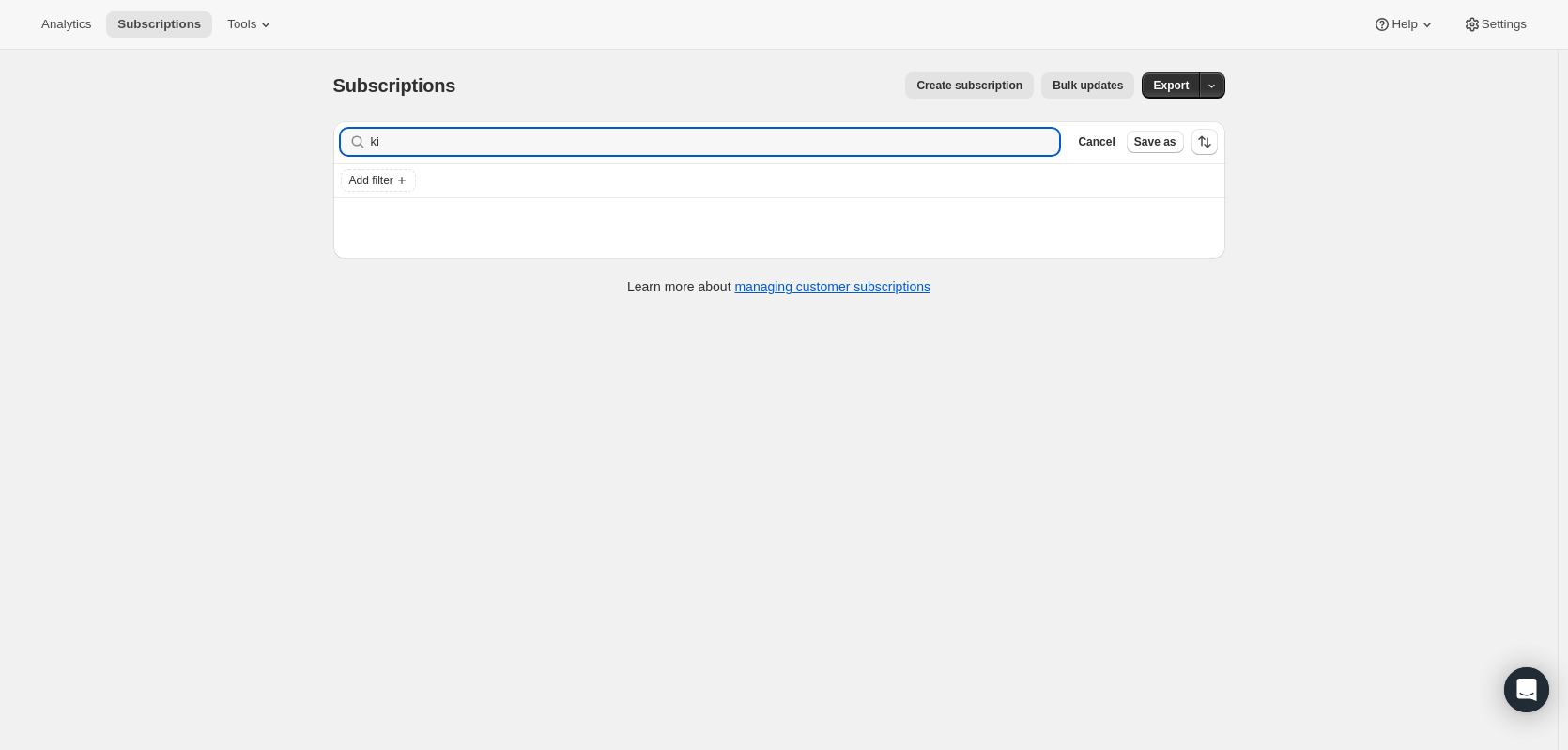
type input "k"
